Goal: Task Accomplishment & Management: Manage account settings

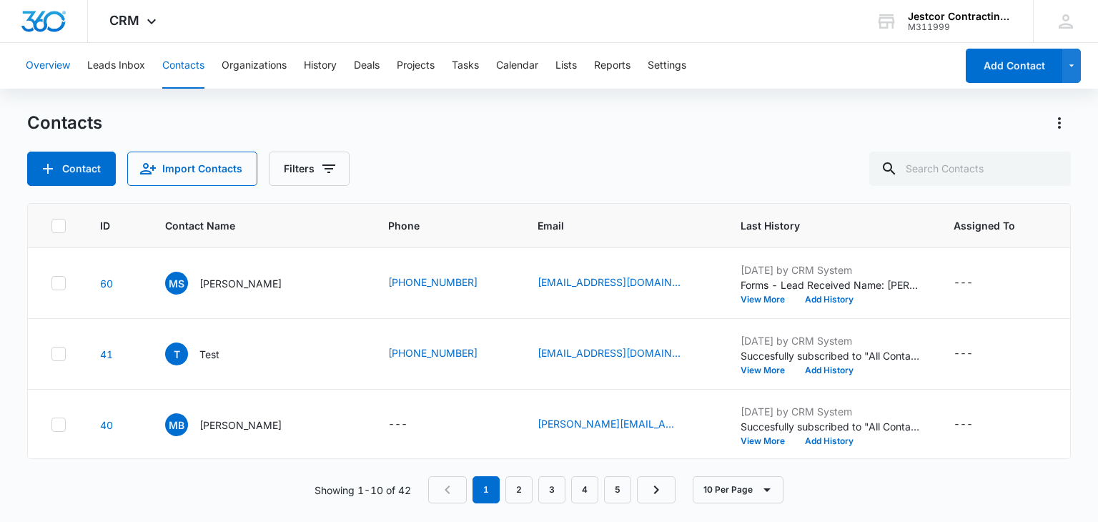
click at [51, 64] on button "Overview" at bounding box center [48, 66] width 44 height 46
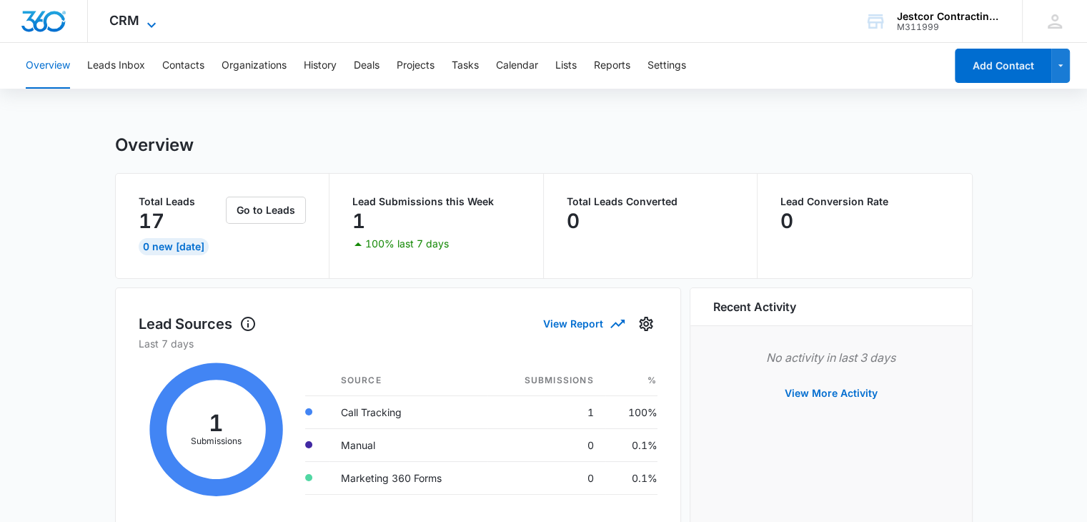
click at [149, 23] on icon at bounding box center [151, 24] width 17 height 17
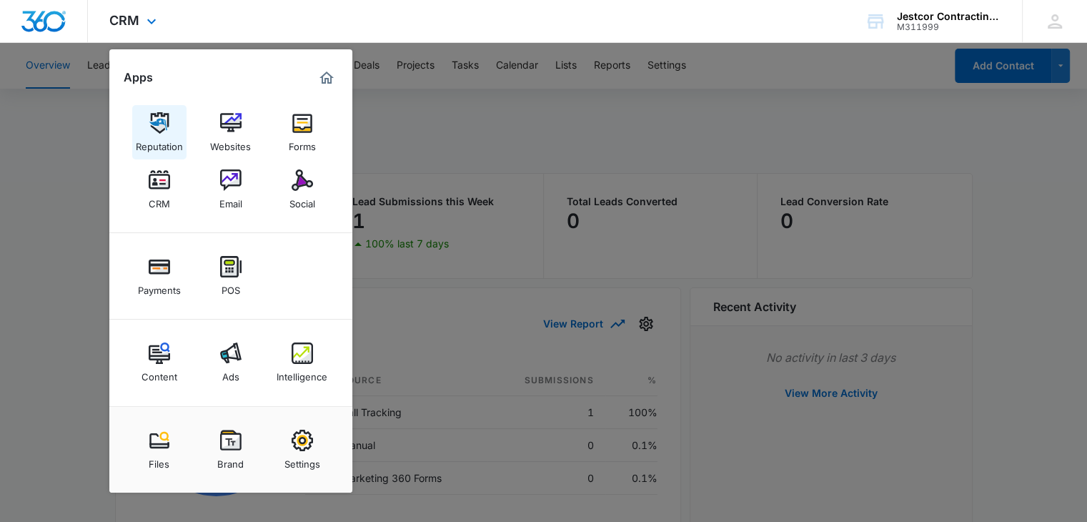
click at [162, 152] on link "Reputation" at bounding box center [159, 132] width 54 height 54
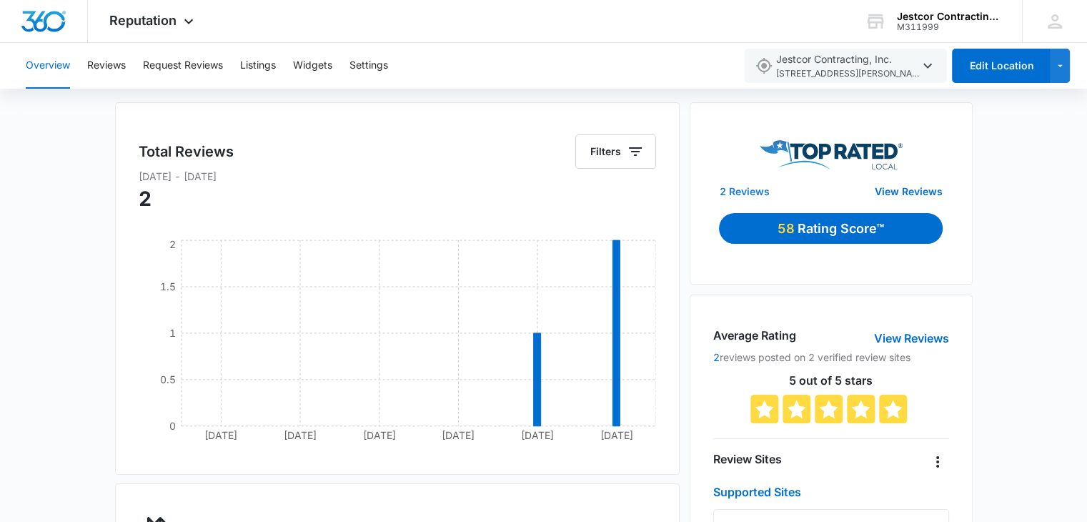
scroll to position [71, 0]
click at [740, 191] on link "2 Reviews" at bounding box center [744, 190] width 50 height 15
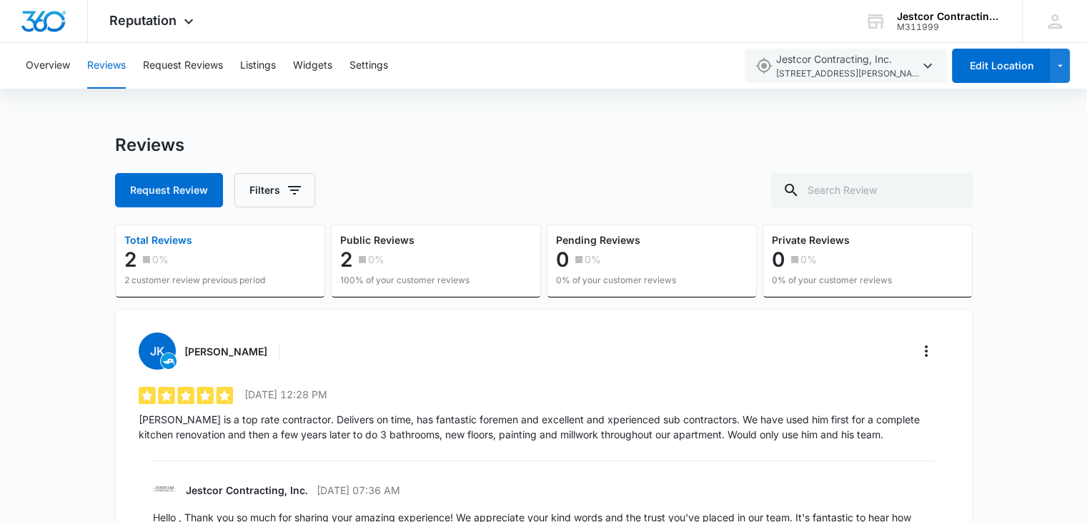
click at [99, 66] on button "Reviews" at bounding box center [106, 66] width 39 height 46
click at [50, 69] on button "Overview" at bounding box center [48, 66] width 44 height 46
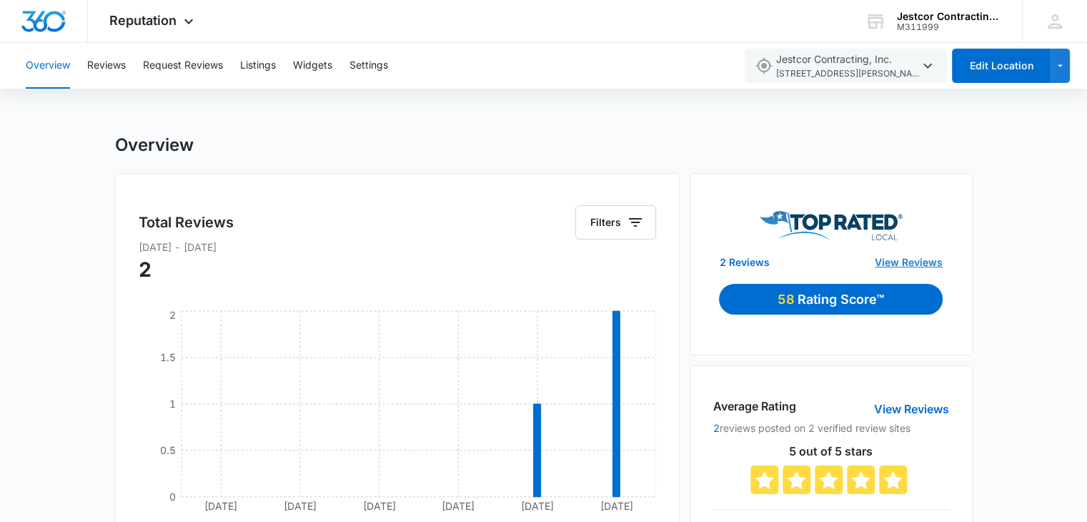
click at [902, 262] on link "View Reviews" at bounding box center [909, 261] width 68 height 15
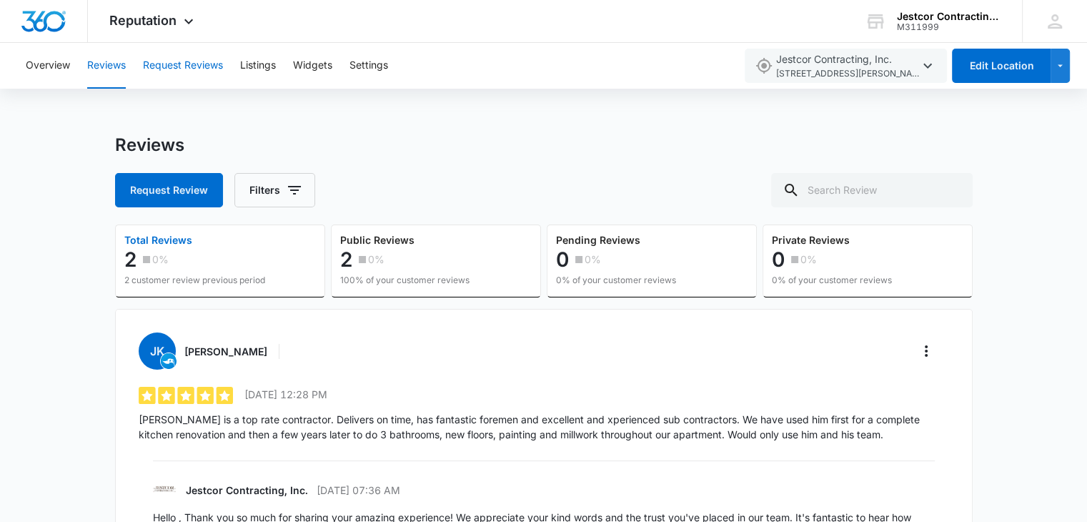
click at [178, 64] on button "Request Reviews" at bounding box center [183, 66] width 80 height 46
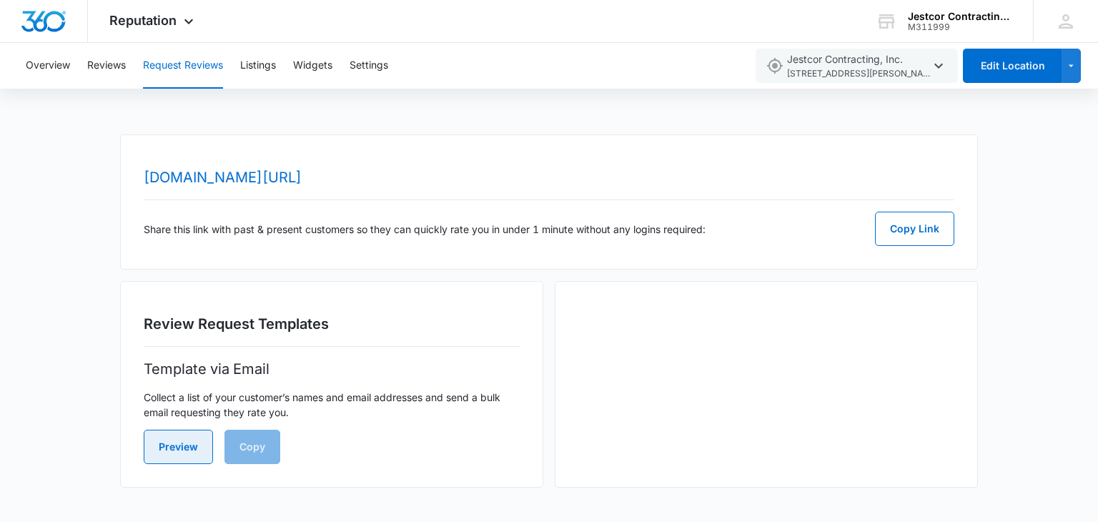
click at [174, 445] on button "Preview" at bounding box center [178, 447] width 69 height 34
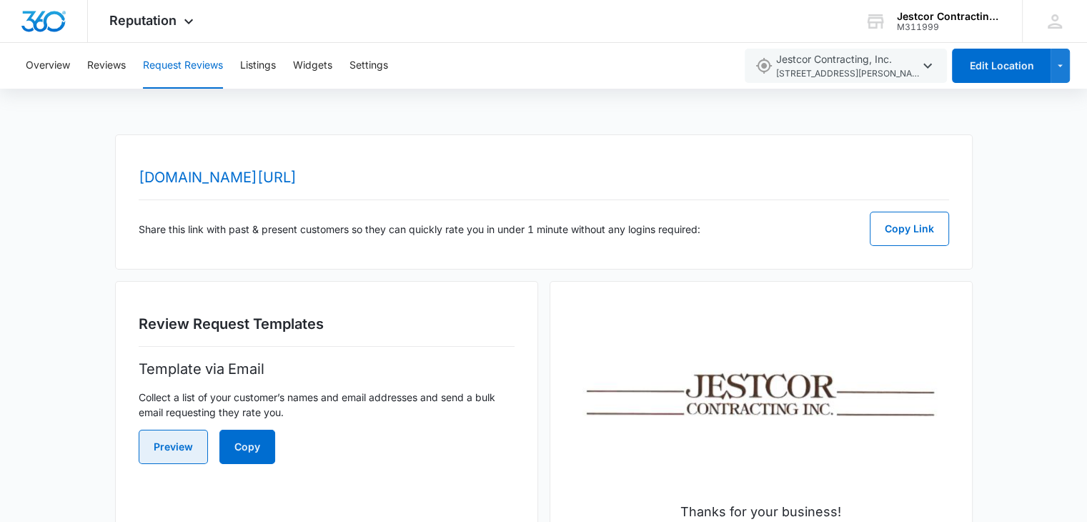
click at [163, 452] on button "Preview" at bounding box center [173, 447] width 69 height 34
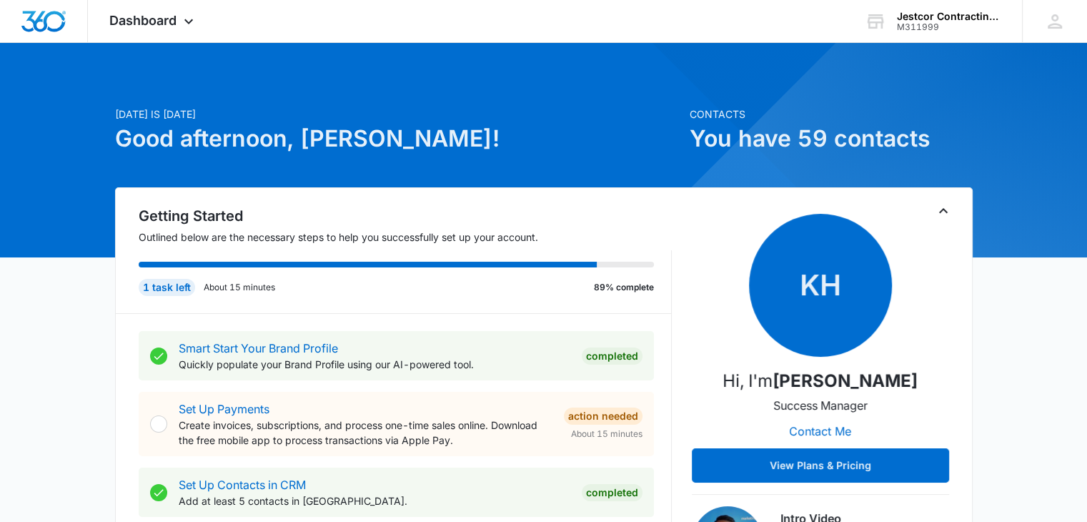
click at [731, 492] on div "KH Hi, I'm Karissa Harris Success Manager Contact Me View Plans & Pricing Intro…" at bounding box center [820, 391] width 257 height 372
